Goal: Find specific page/section: Find specific page/section

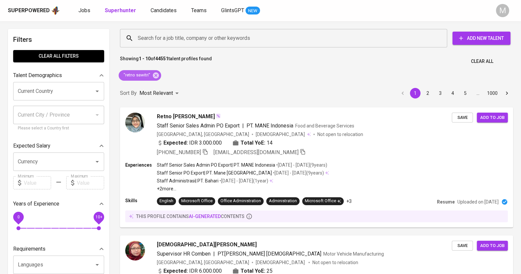
drag, startPoint x: 156, startPoint y: 73, endPoint x: 247, endPoint y: 90, distance: 92.5
click at [156, 73] on icon at bounding box center [156, 75] width 6 height 6
click at [161, 37] on input "Search for a job title, company or other keywords" at bounding box center [285, 38] width 298 height 13
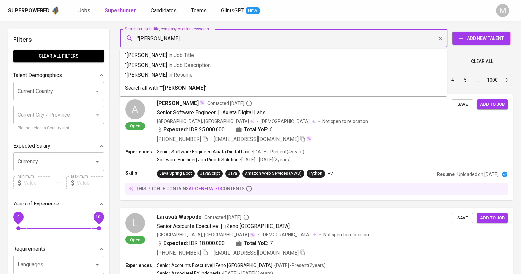
type input ""[PERSON_NAME]""
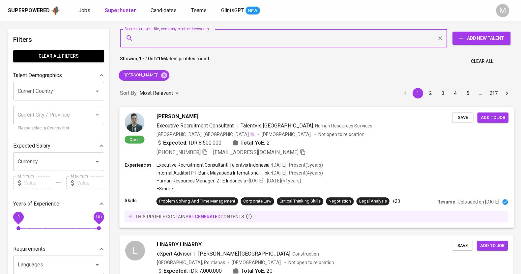
click at [280, 117] on div "[PERSON_NAME]" at bounding box center [305, 116] width 296 height 8
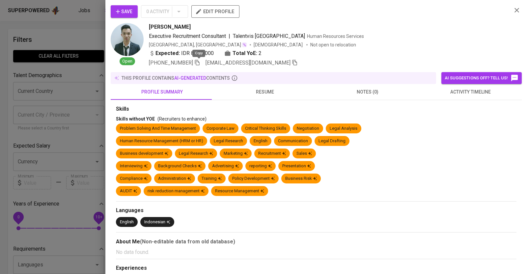
click at [199, 63] on icon "button" at bounding box center [197, 63] width 6 height 6
